Goal: Information Seeking & Learning: Find specific fact

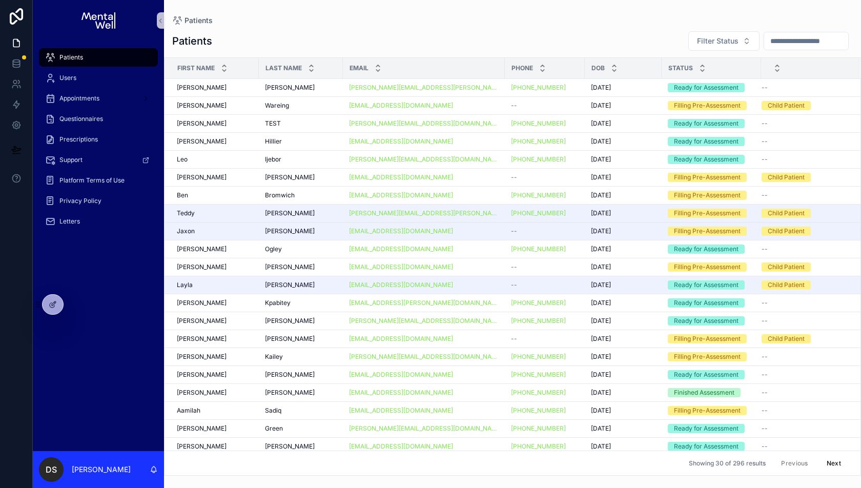
click at [778, 43] on input "scrollable content" at bounding box center [806, 41] width 84 height 14
type input "*"
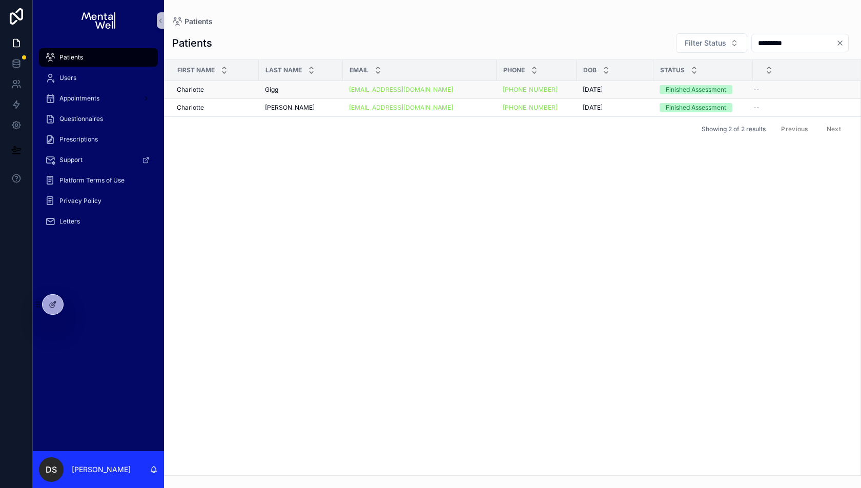
type input "*********"
click at [232, 88] on div "[PERSON_NAME] [PERSON_NAME]" at bounding box center [215, 90] width 76 height 8
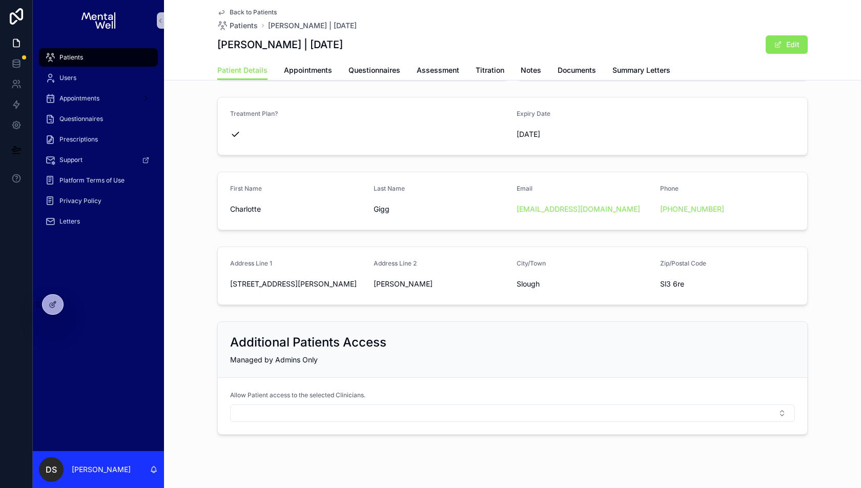
scroll to position [81, 0]
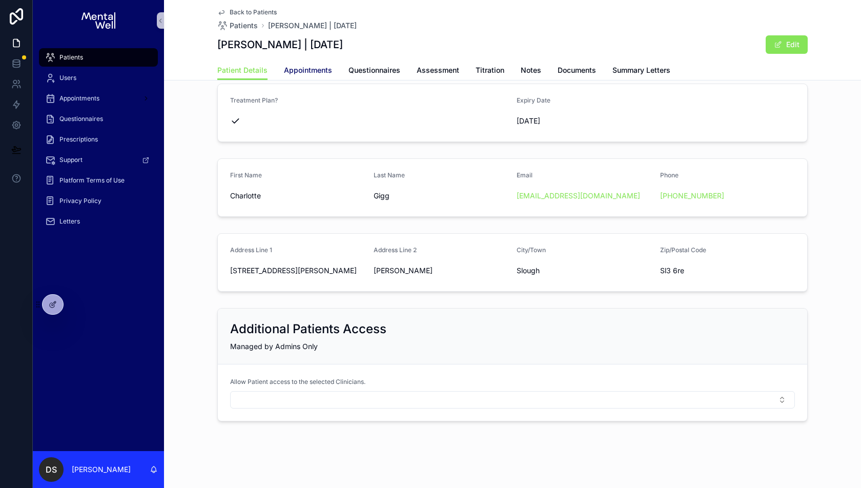
click at [320, 75] on link "Appointments" at bounding box center [308, 71] width 48 height 20
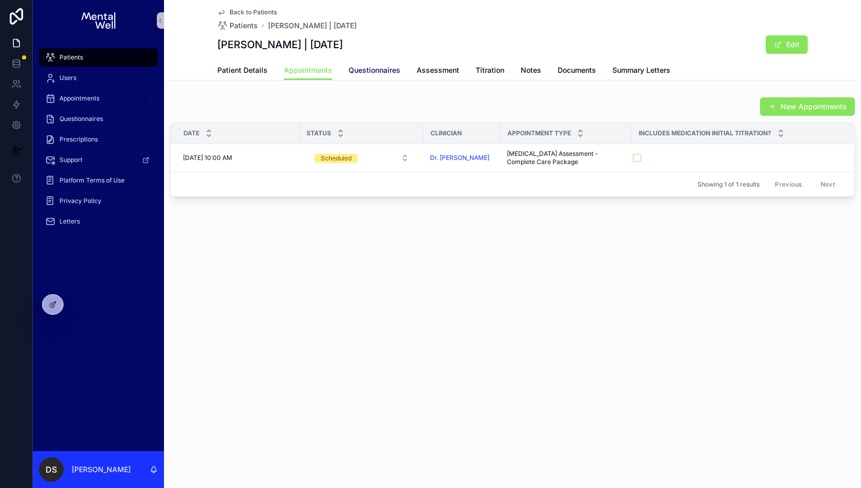
click at [387, 73] on span "Questionnaires" at bounding box center [374, 70] width 52 height 10
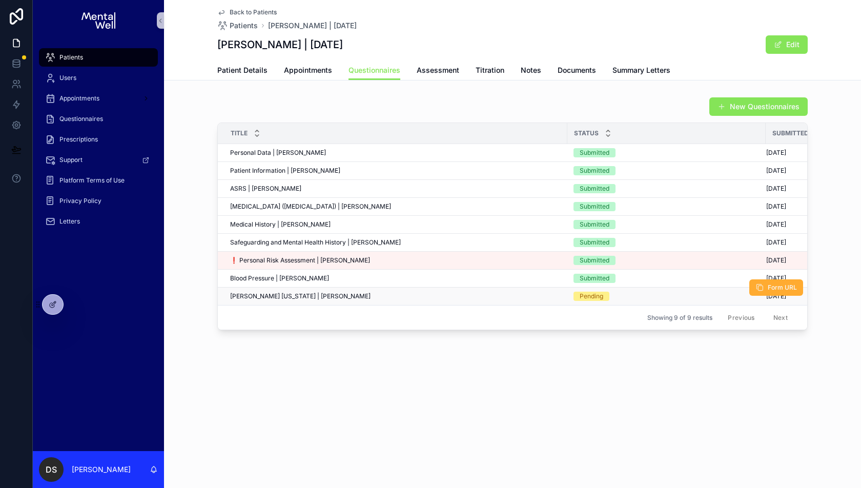
click at [374, 293] on div "Wender Utah | Charlotte Gigg Wender Utah | Charlotte Gigg" at bounding box center [395, 296] width 331 height 8
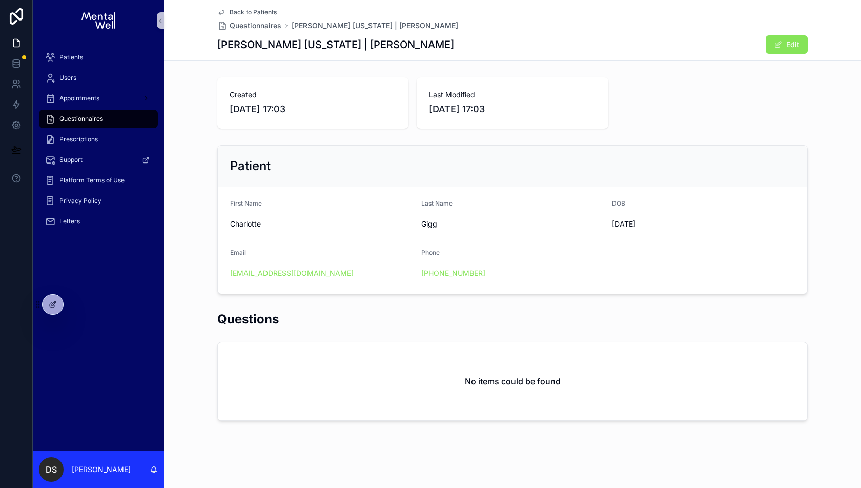
scroll to position [1, 0]
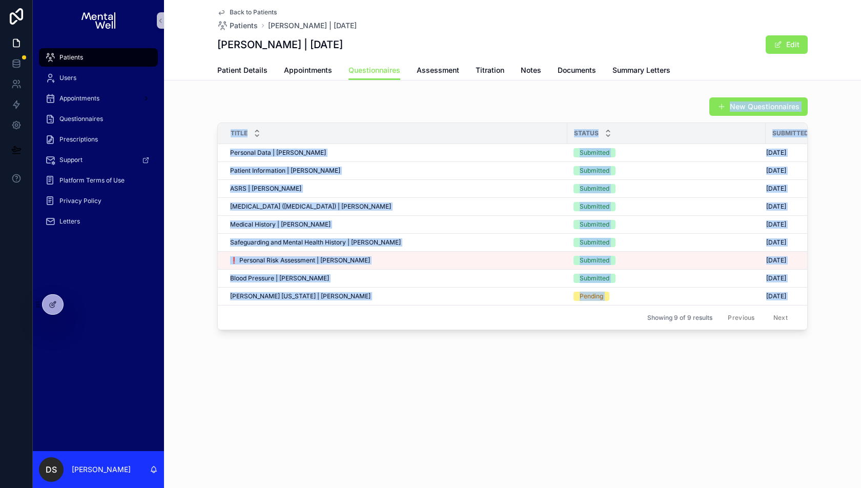
drag, startPoint x: 241, startPoint y: 94, endPoint x: 336, endPoint y: 315, distance: 240.8
click at [336, 315] on div "New Questionnaires Title Status Submitted Date Personal Data | Charlotte Gigg P…" at bounding box center [512, 213] width 697 height 241
click at [336, 315] on div "Showing 9 of 9 results Previous Next" at bounding box center [512, 317] width 589 height 25
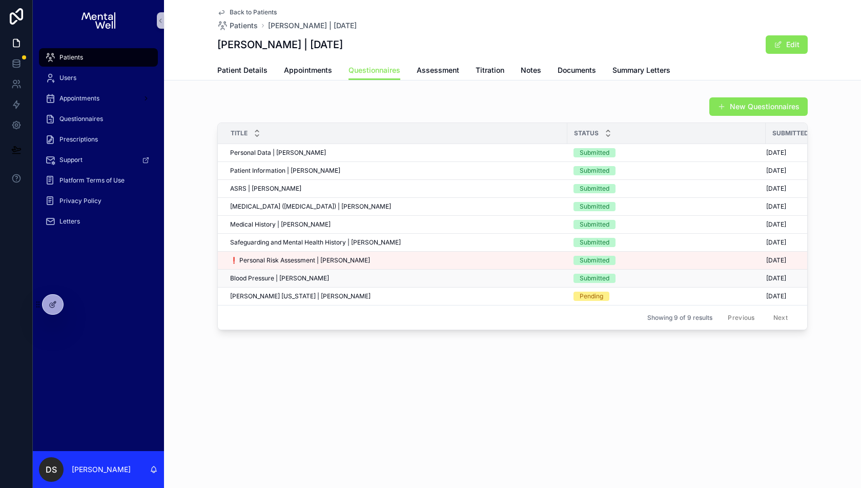
click at [341, 277] on div "Blood Pressure | Charlotte Gigg Blood Pressure | Charlotte Gigg" at bounding box center [395, 278] width 331 height 8
click at [351, 298] on td "Wender Utah | Charlotte Gigg Wender Utah | Charlotte Gigg" at bounding box center [393, 297] width 350 height 18
click at [348, 292] on div "Wender Utah | Charlotte Gigg Wender Utah | Charlotte Gigg" at bounding box center [395, 296] width 331 height 8
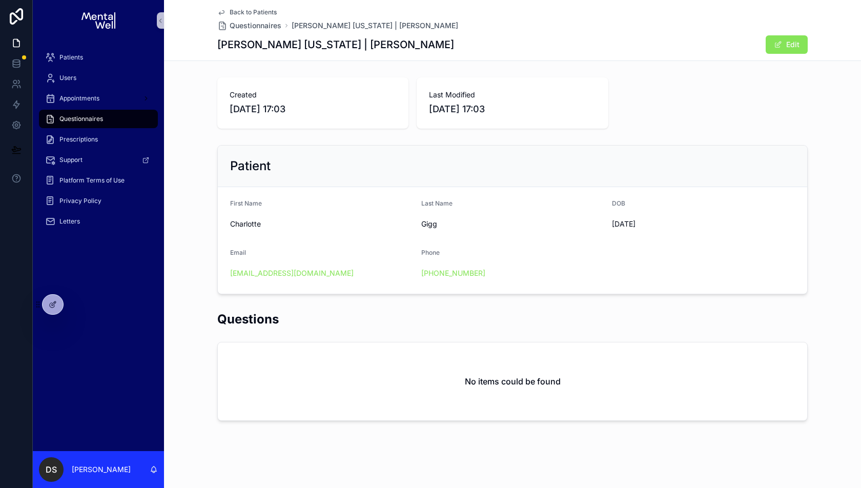
scroll to position [1, 0]
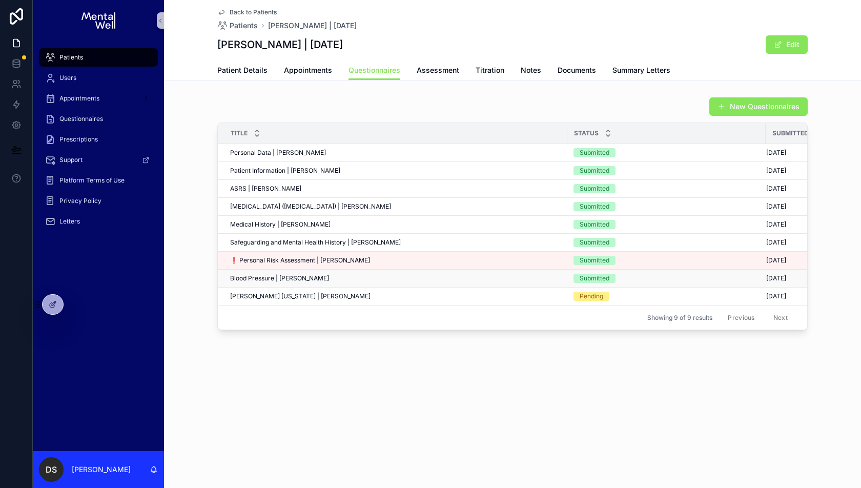
click at [348, 276] on div "Blood Pressure | Charlotte Gigg Blood Pressure | Charlotte Gigg" at bounding box center [395, 278] width 331 height 8
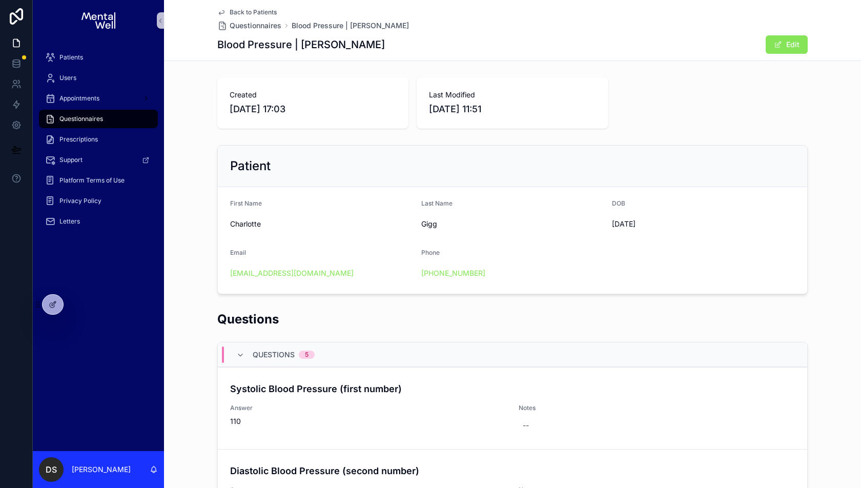
drag, startPoint x: 515, startPoint y: 112, endPoint x: 420, endPoint y: 111, distance: 94.8
click at [420, 111] on div "Last Modified 22/09/2025 11:51" at bounding box center [512, 102] width 191 height 51
click at [530, 147] on div "Patient" at bounding box center [512, 167] width 589 height 42
drag, startPoint x: 522, startPoint y: 109, endPoint x: 295, endPoint y: 118, distance: 226.7
click at [295, 118] on div "Created 12/09/2025 17:03 Last Modified 22/09/2025 11:51" at bounding box center [512, 102] width 590 height 51
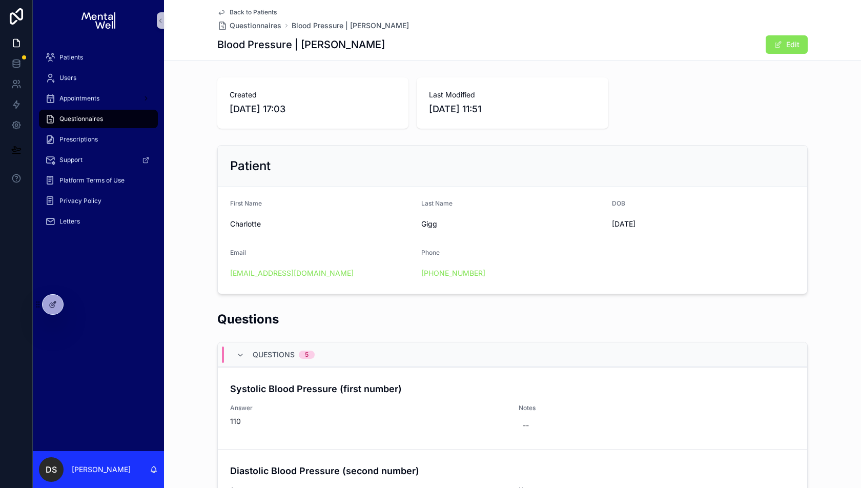
click at [295, 118] on div "Created 12/09/2025 17:03" at bounding box center [312, 102] width 191 height 51
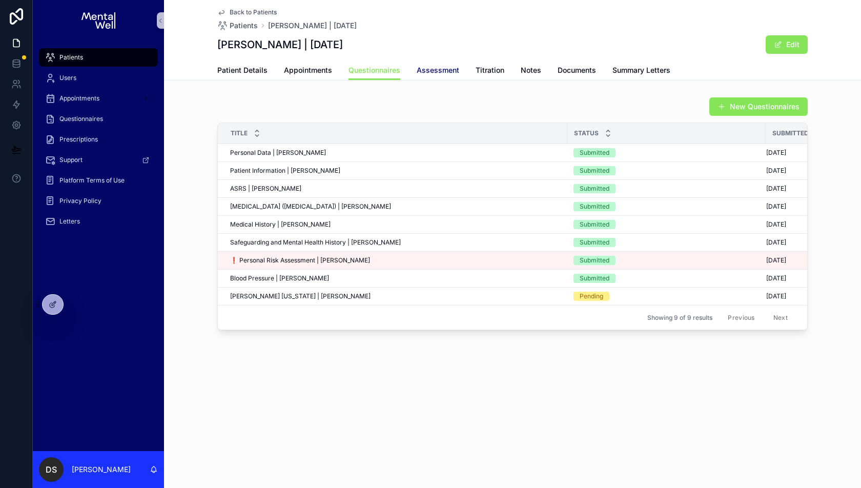
click at [431, 62] on link "Assessment" at bounding box center [438, 71] width 43 height 20
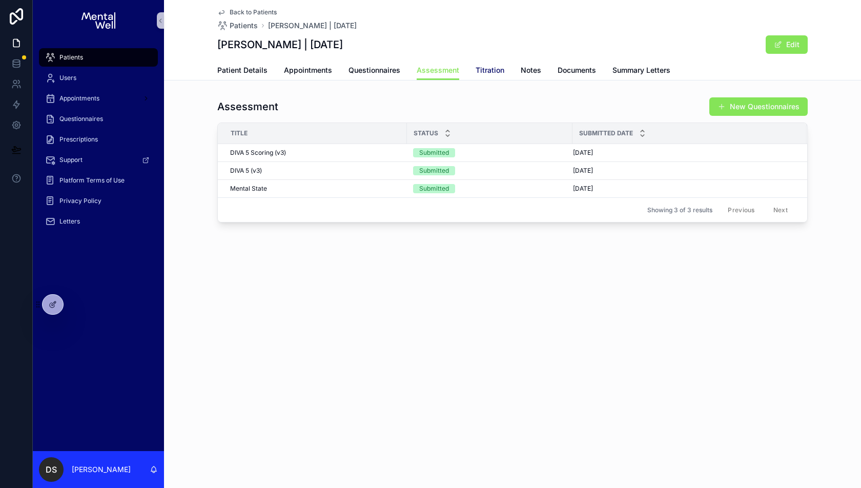
click at [476, 69] on span "Titration" at bounding box center [490, 70] width 29 height 10
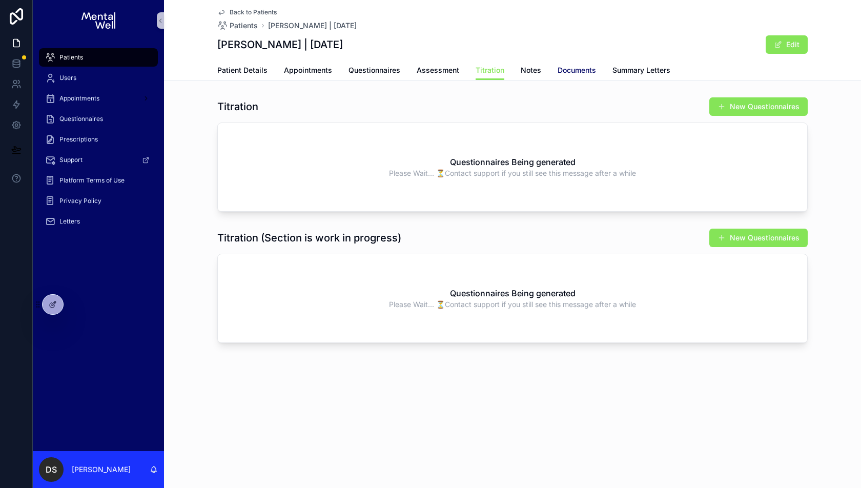
click at [582, 69] on span "Documents" at bounding box center [577, 70] width 38 height 10
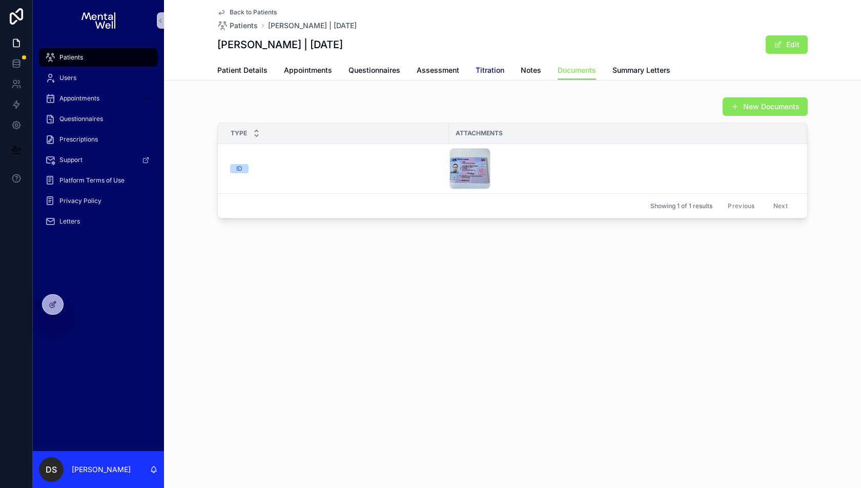
click at [491, 65] on span "Titration" at bounding box center [490, 70] width 29 height 10
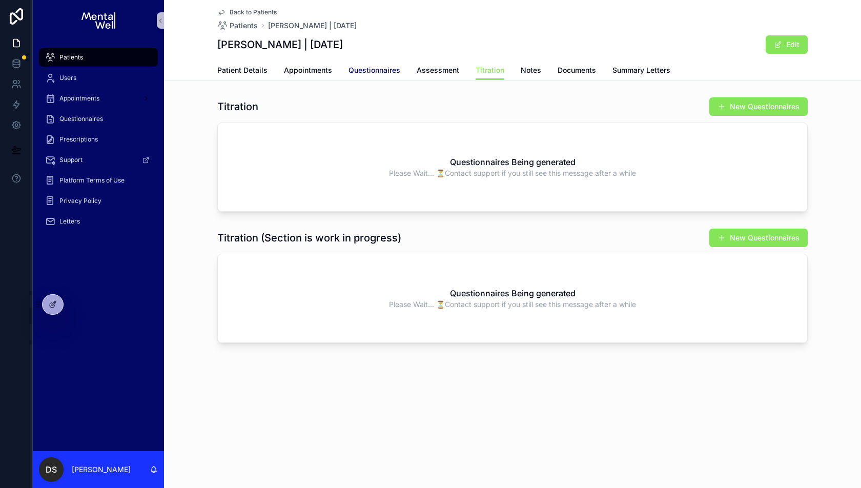
click at [368, 68] on span "Questionnaires" at bounding box center [374, 70] width 52 height 10
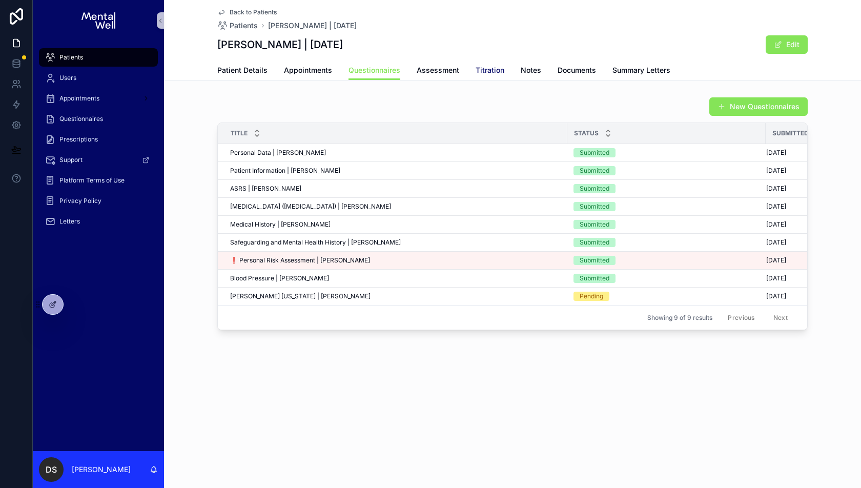
click at [484, 74] on span "Titration" at bounding box center [490, 70] width 29 height 10
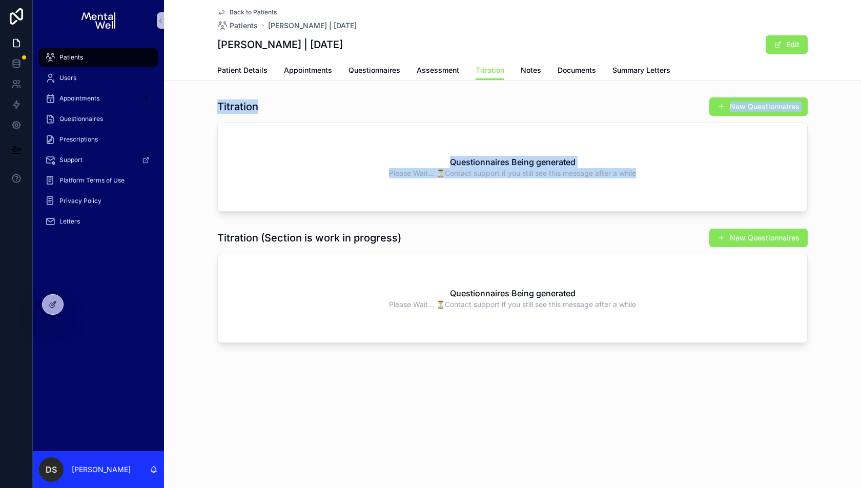
drag, startPoint x: 208, startPoint y: 94, endPoint x: 331, endPoint y: 210, distance: 168.9
click at [331, 210] on div "Titration New Questionnaires Questionnaires Being generated Please Wait... ⏳Con…" at bounding box center [512, 154] width 697 height 123
click at [323, 218] on div "Titration New Questionnaires Questionnaires Being generated Please Wait... ⏳Con…" at bounding box center [512, 220] width 697 height 254
drag, startPoint x: 409, startPoint y: 236, endPoint x: 194, endPoint y: 101, distance: 253.7
click at [194, 101] on div "Titration New Questionnaires Questionnaires Being generated Please Wait... ⏳Con…" at bounding box center [512, 220] width 697 height 254
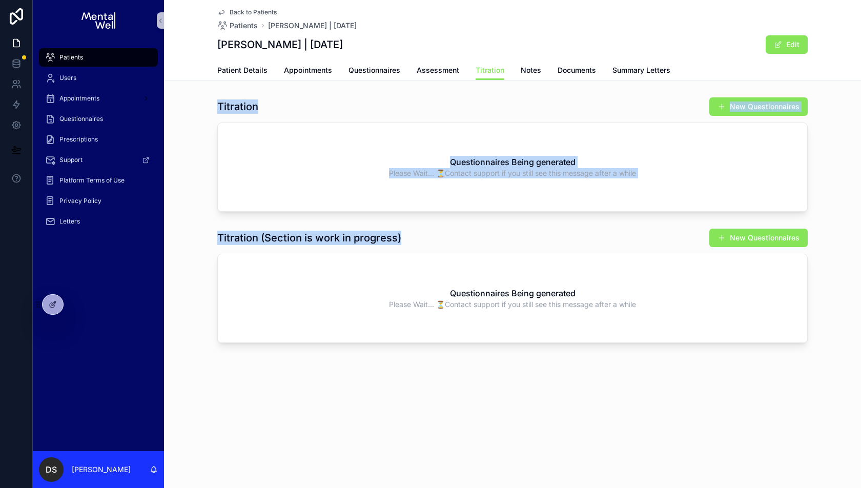
click at [194, 101] on div "Titration New Questionnaires Questionnaires Being generated Please Wait... ⏳Con…" at bounding box center [512, 154] width 697 height 123
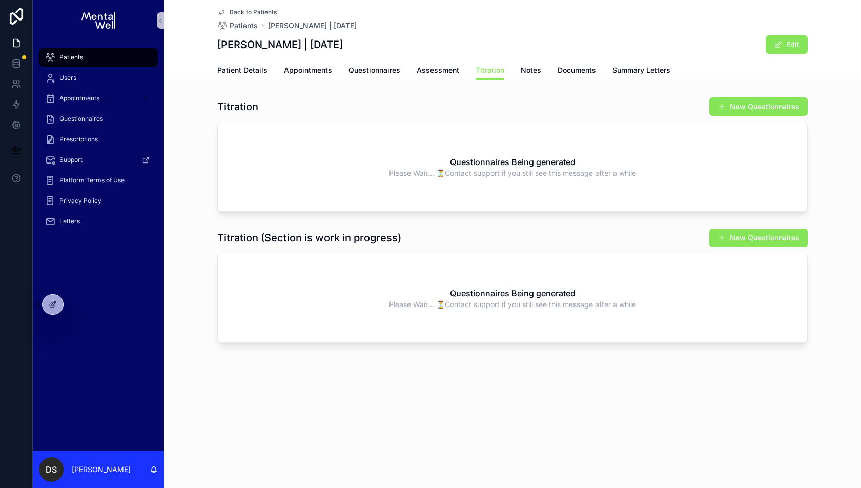
click at [194, 101] on div "Titration New Questionnaires Questionnaires Being generated Please Wait... ⏳Con…" at bounding box center [512, 154] width 697 height 123
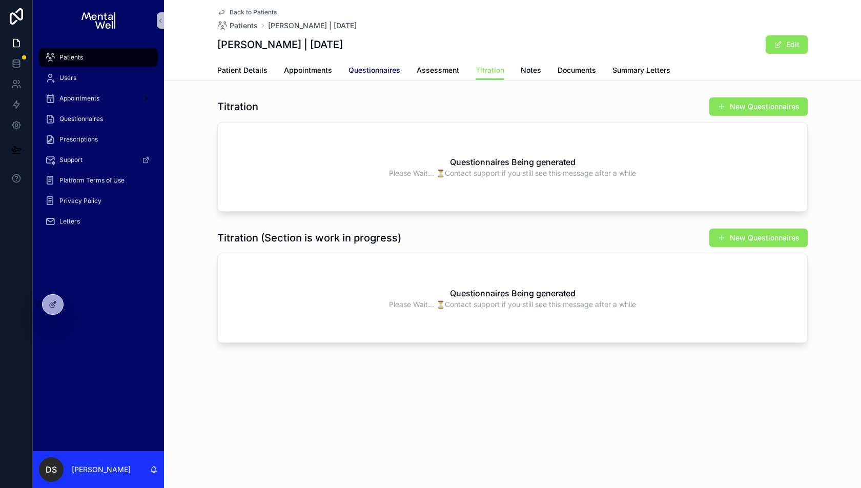
click at [382, 74] on span "Questionnaires" at bounding box center [374, 70] width 52 height 10
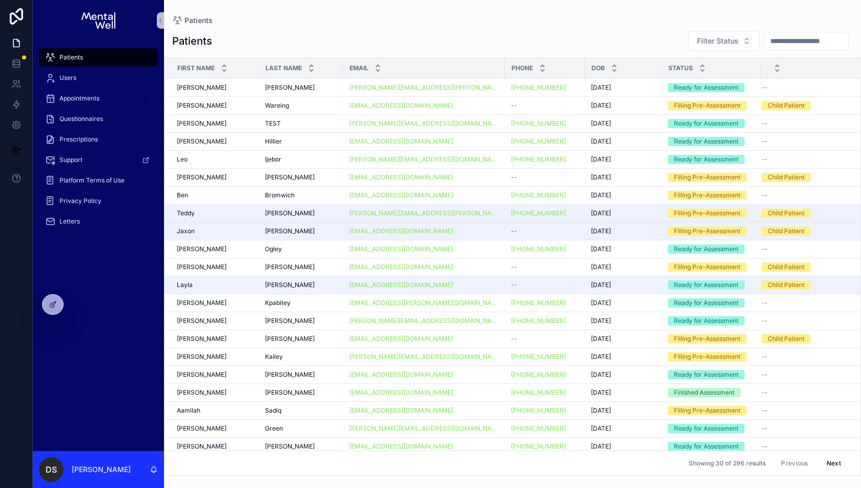
click at [779, 44] on input "scrollable content" at bounding box center [806, 41] width 84 height 14
type input "*********"
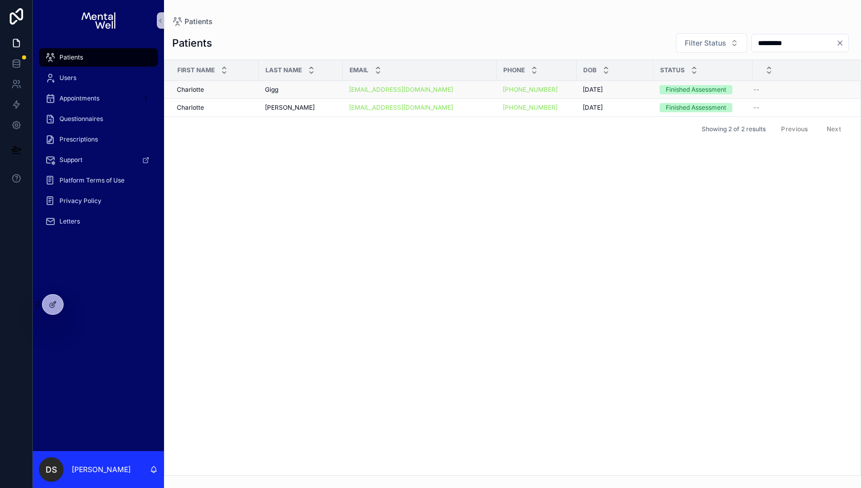
click at [219, 94] on td "[PERSON_NAME] [PERSON_NAME]" at bounding box center [212, 90] width 94 height 18
click at [219, 86] on div "[PERSON_NAME] [PERSON_NAME]" at bounding box center [215, 90] width 76 height 8
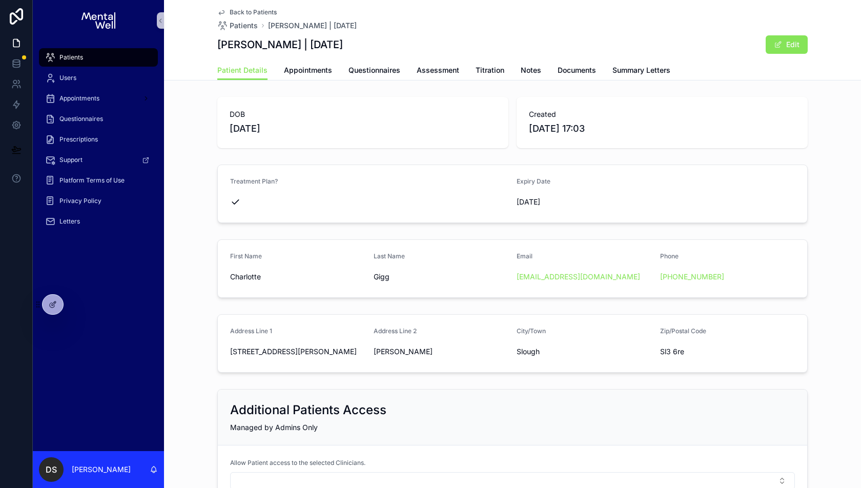
drag, startPoint x: 730, startPoint y: 275, endPoint x: 654, endPoint y: 271, distance: 76.0
click at [654, 271] on form "First Name [PERSON_NAME] Last Name Gigg Email [EMAIL_ADDRESS][DOMAIN_NAME] Phon…" at bounding box center [512, 268] width 589 height 57
copy form "Phone [PHONE_NUMBER]"
click at [654, 271] on form "First Name [PERSON_NAME] Last Name Gigg Email [EMAIL_ADDRESS][DOMAIN_NAME] Phon…" at bounding box center [512, 268] width 589 height 57
drag, startPoint x: 653, startPoint y: 274, endPoint x: 732, endPoint y: 274, distance: 78.4
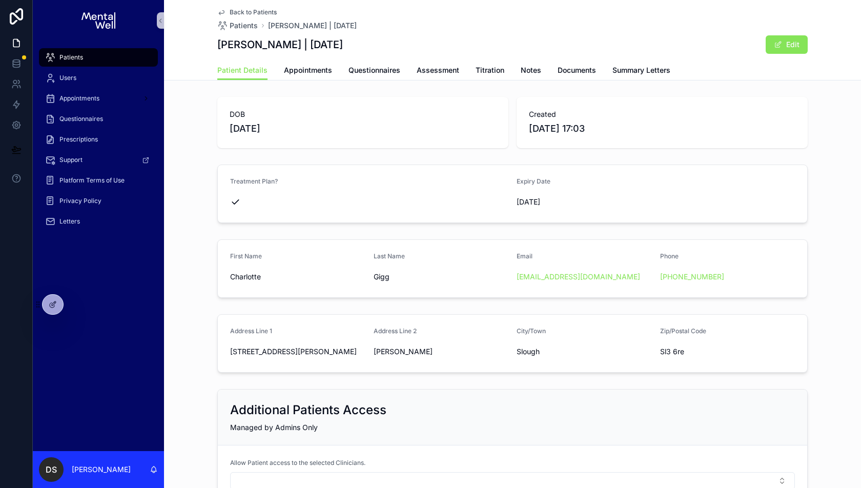
click at [732, 274] on form "First Name [PERSON_NAME] Last Name Gigg Email [EMAIL_ADDRESS][DOMAIN_NAME] Phon…" at bounding box center [512, 268] width 589 height 57
click at [732, 274] on div "[PHONE_NUMBER]" at bounding box center [727, 277] width 135 height 10
drag, startPoint x: 732, startPoint y: 274, endPoint x: 658, endPoint y: 277, distance: 74.4
click at [658, 277] on form "First Name [PERSON_NAME] Last Name Gigg Email [EMAIL_ADDRESS][DOMAIN_NAME] Phon…" at bounding box center [512, 268] width 589 height 57
copy link "[PHONE_NUMBER]"
